Goal: Task Accomplishment & Management: Complete application form

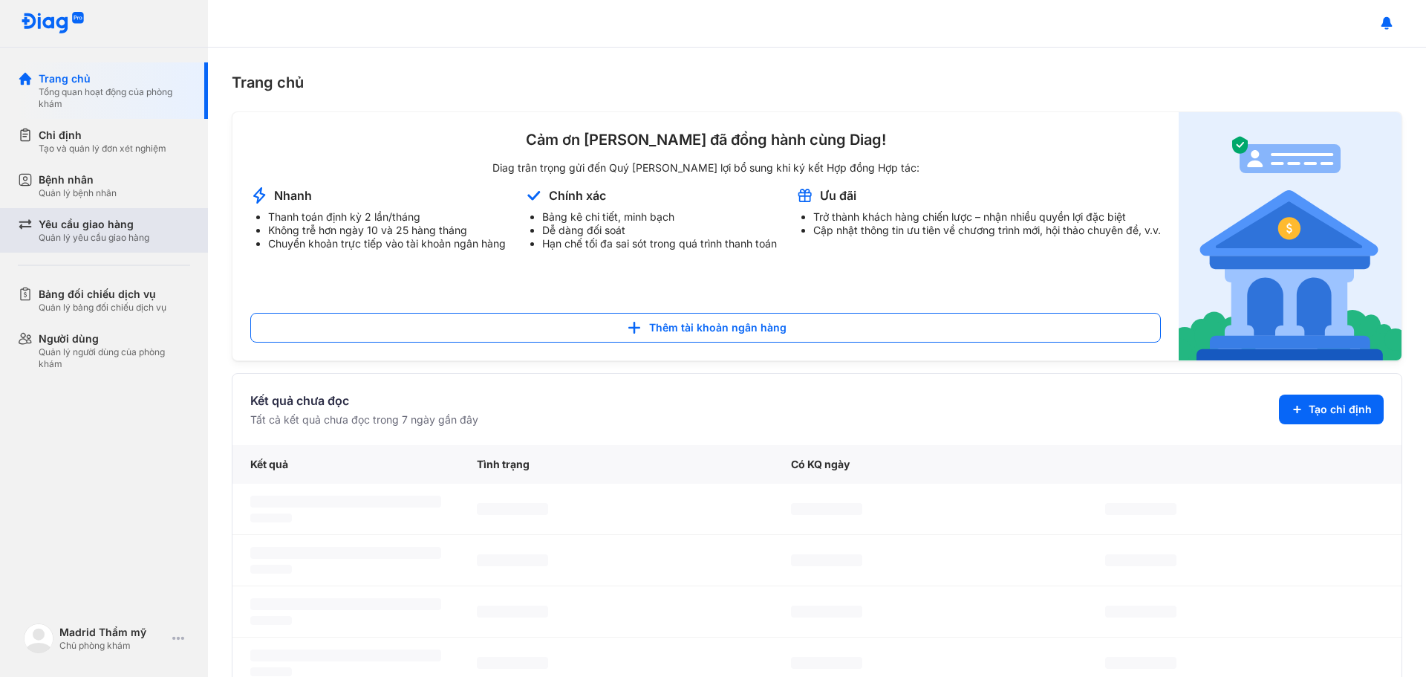
click at [120, 224] on div "Yêu cầu giao hàng" at bounding box center [94, 224] width 111 height 15
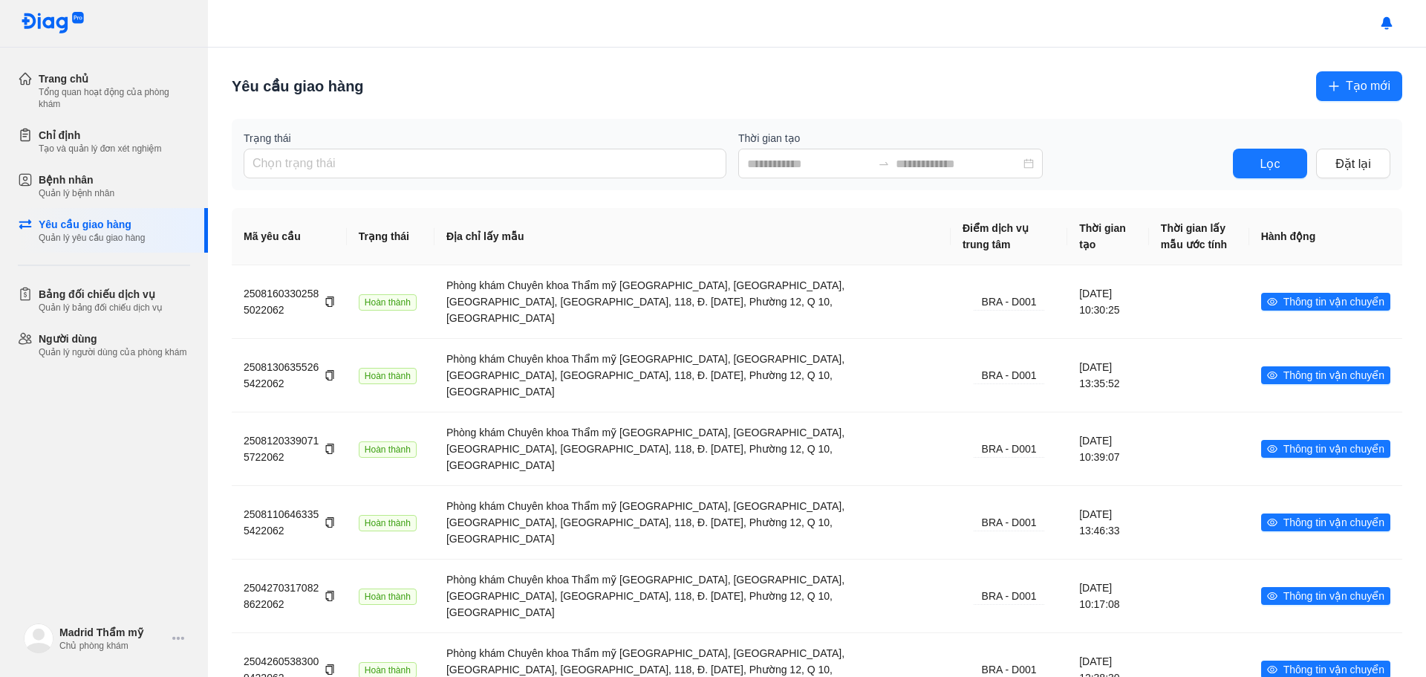
click at [1364, 82] on span "Tạo mới" at bounding box center [1368, 86] width 45 height 19
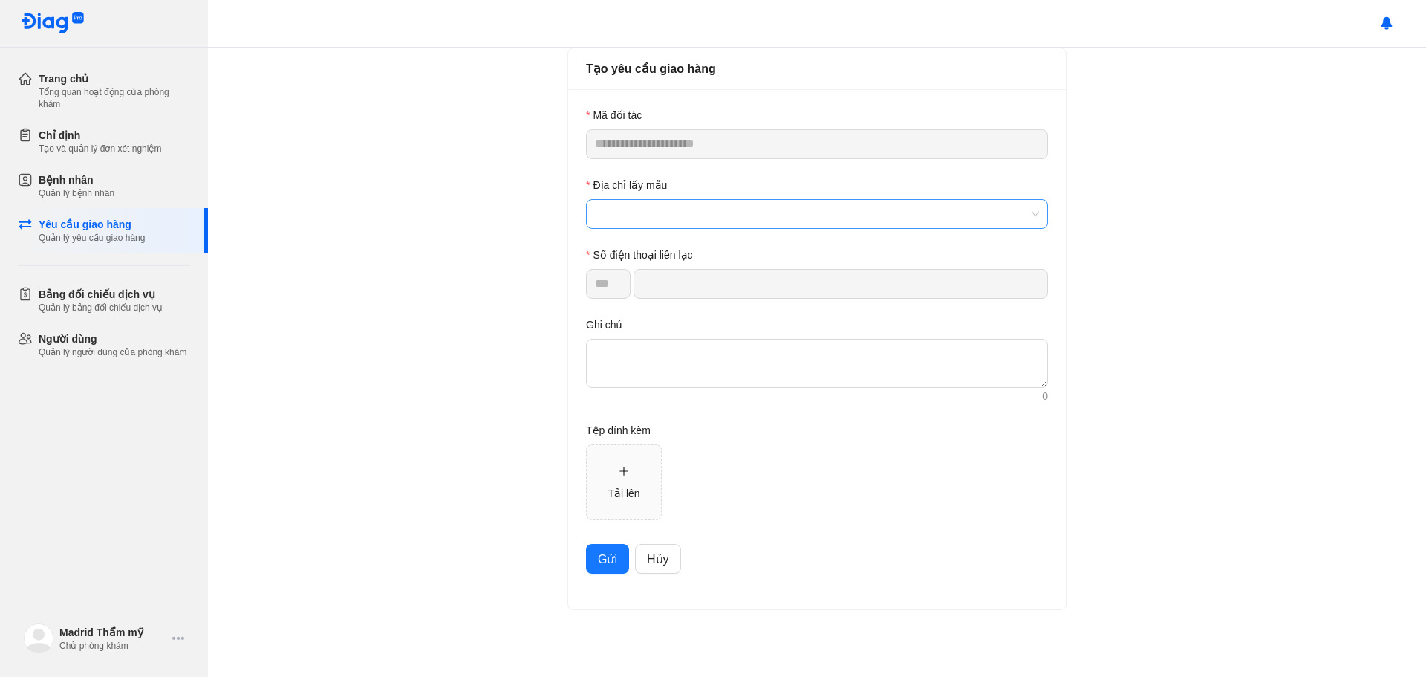
click at [669, 219] on span at bounding box center [817, 214] width 444 height 28
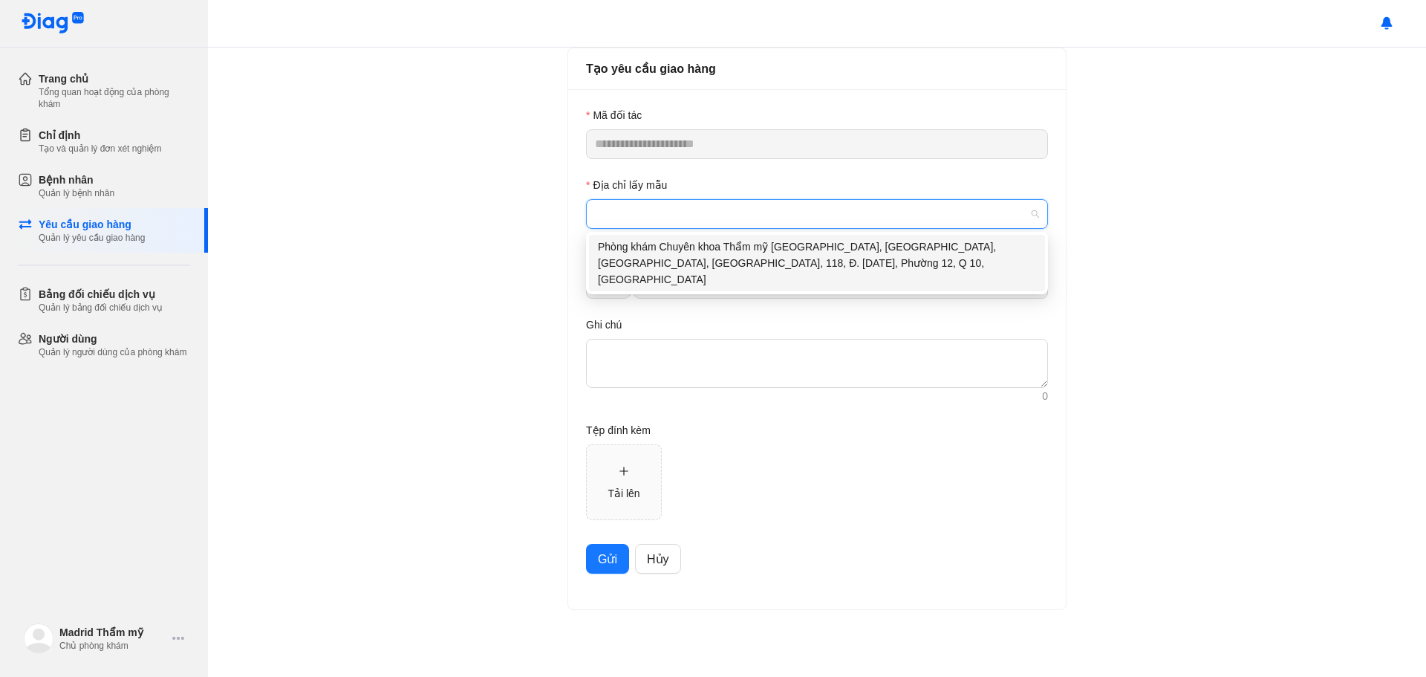
click at [715, 254] on div "Phòng khám Chuyên khoa Thẩm mỹ [GEOGRAPHIC_DATA], [GEOGRAPHIC_DATA], [GEOGRAPHI…" at bounding box center [817, 262] width 438 height 49
type input "**********"
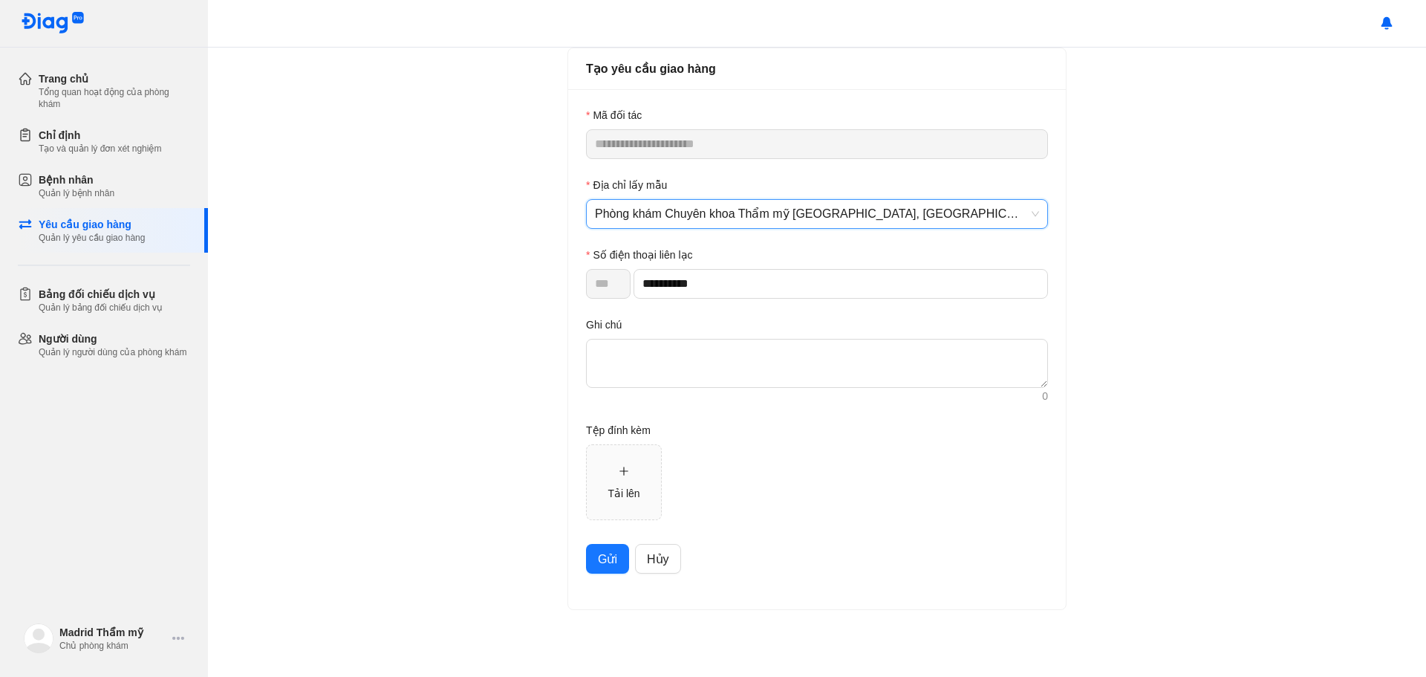
click at [616, 562] on span "Gửi" at bounding box center [607, 559] width 19 height 19
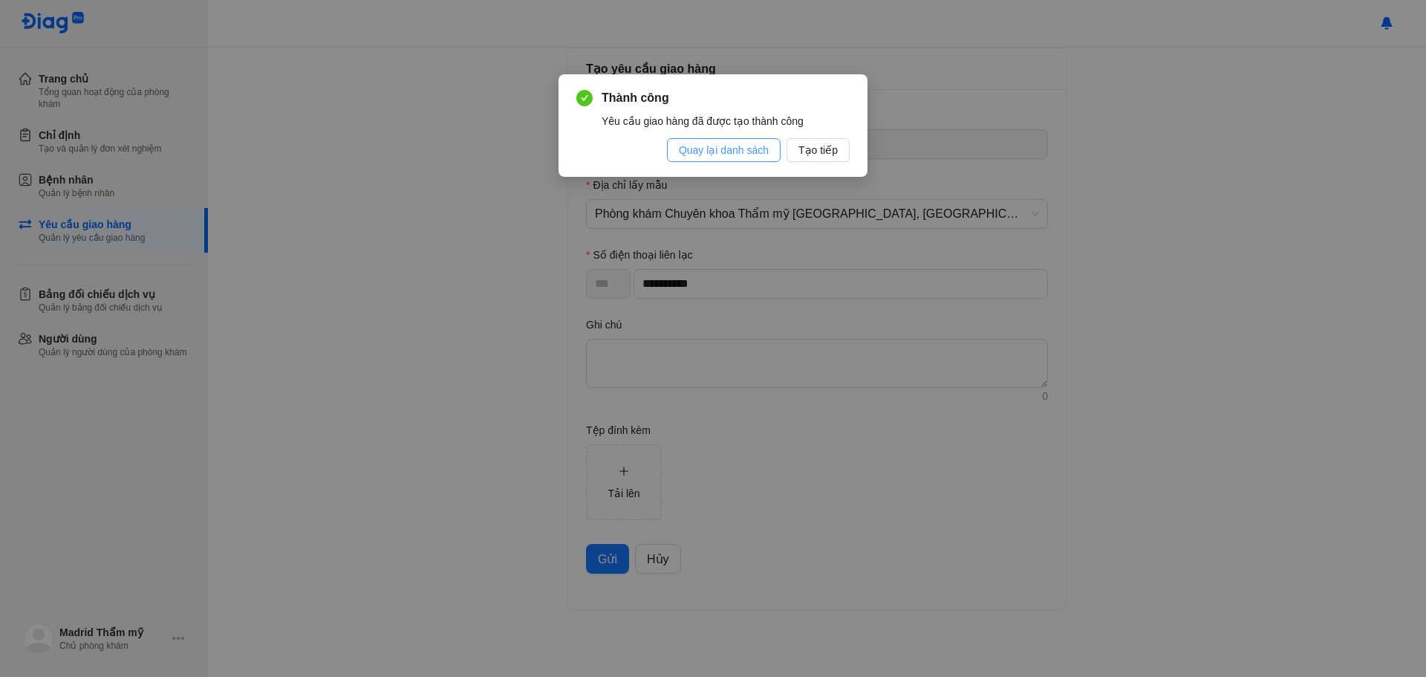
click at [753, 151] on span "Quay lại danh sách" at bounding box center [724, 150] width 90 height 16
